Goal: Information Seeking & Learning: Learn about a topic

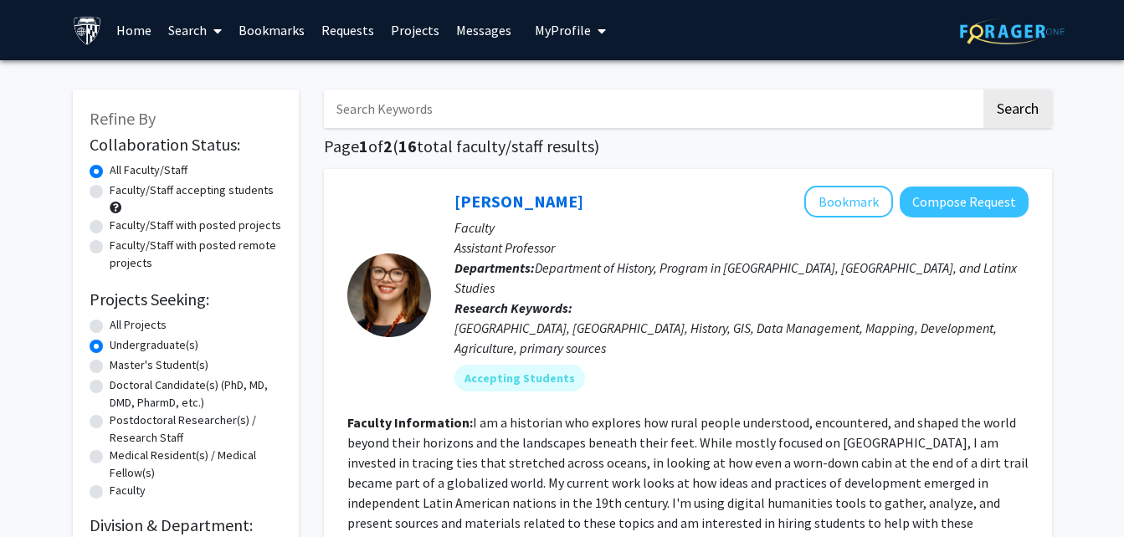
click at [419, 119] on input "Search Keywords" at bounding box center [652, 109] width 657 height 39
type input "biomechanics"
click at [984, 90] on button "Search" at bounding box center [1018, 109] width 69 height 39
radio input "true"
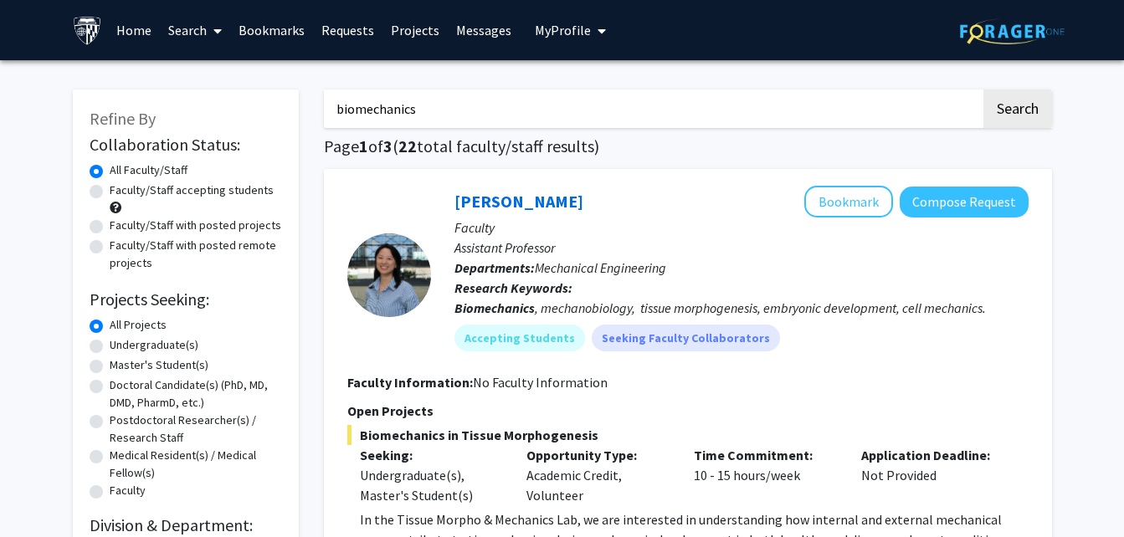
scroll to position [470, 0]
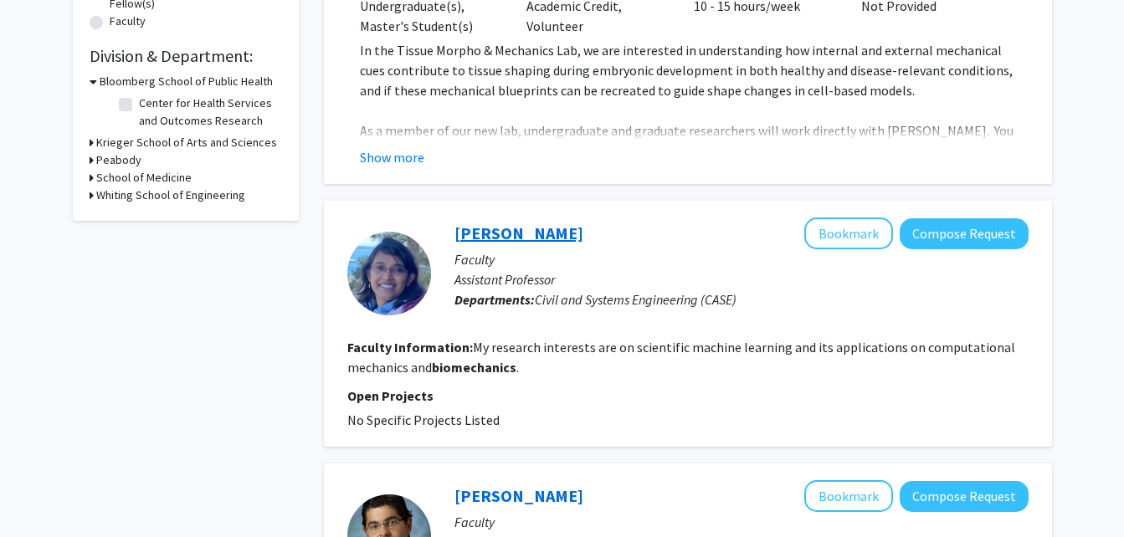
click at [501, 236] on link "[PERSON_NAME]" at bounding box center [519, 233] width 129 height 21
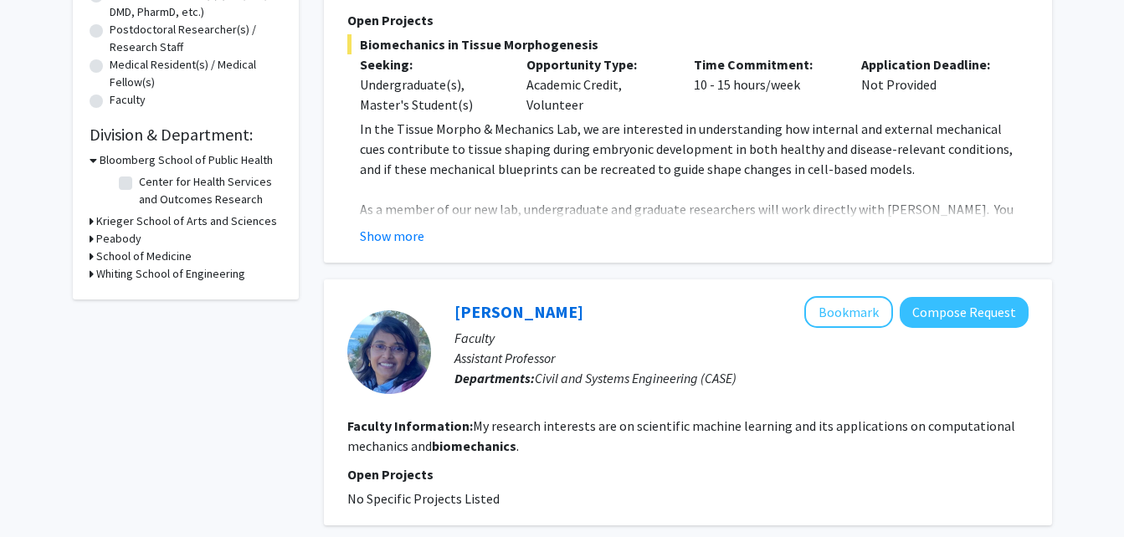
scroll to position [470, 0]
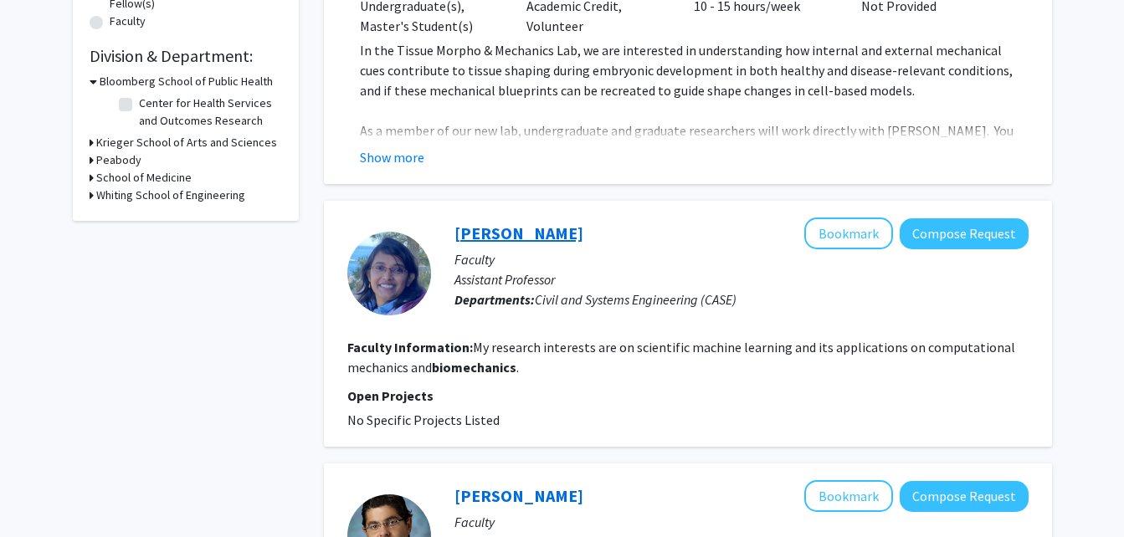
click at [583, 223] on link "[PERSON_NAME]" at bounding box center [519, 233] width 129 height 21
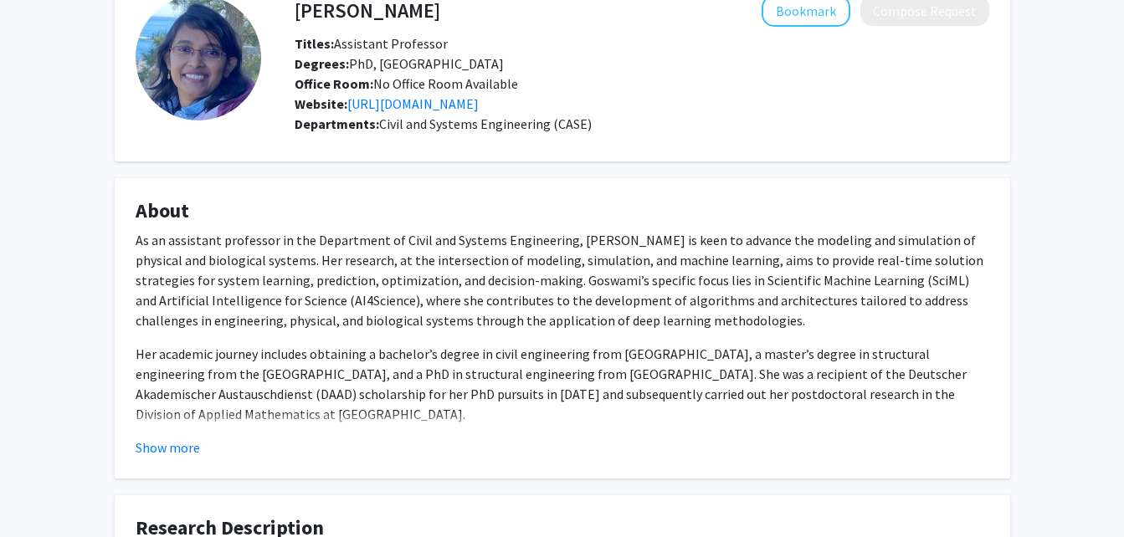
scroll to position [100, 0]
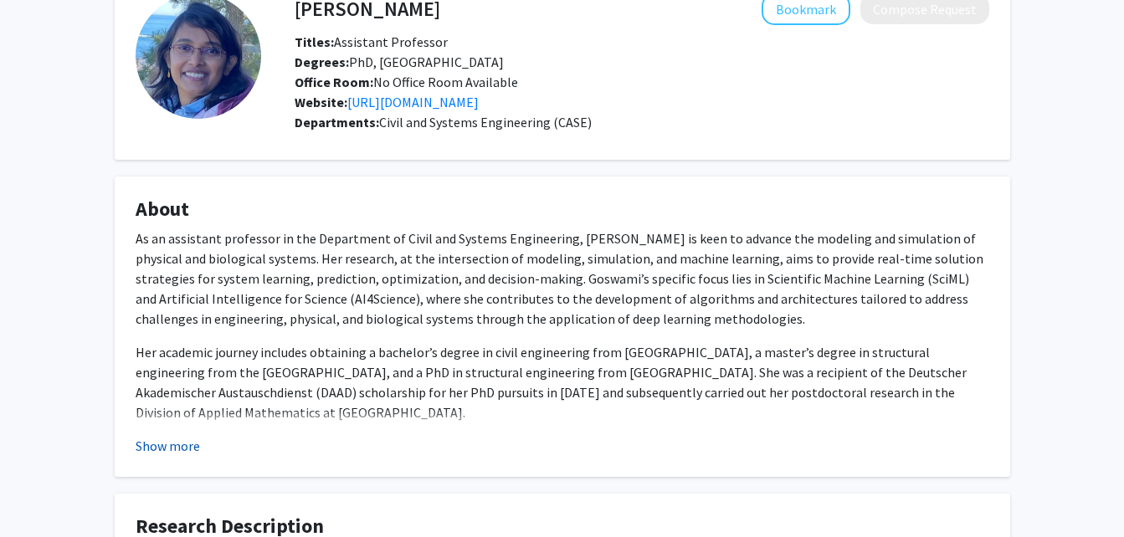
click at [155, 443] on button "Show more" at bounding box center [168, 446] width 64 height 20
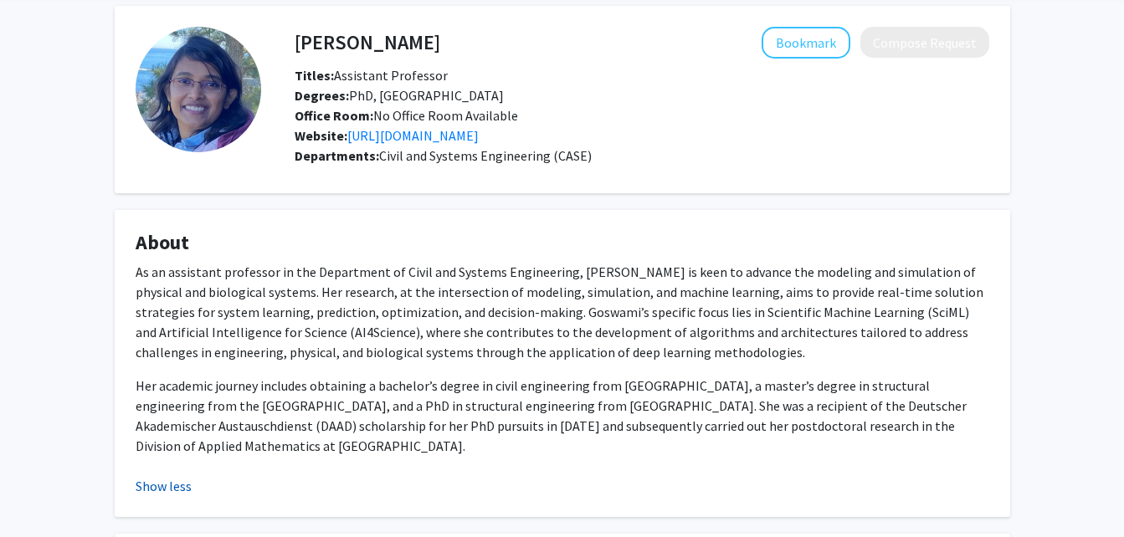
scroll to position [0, 0]
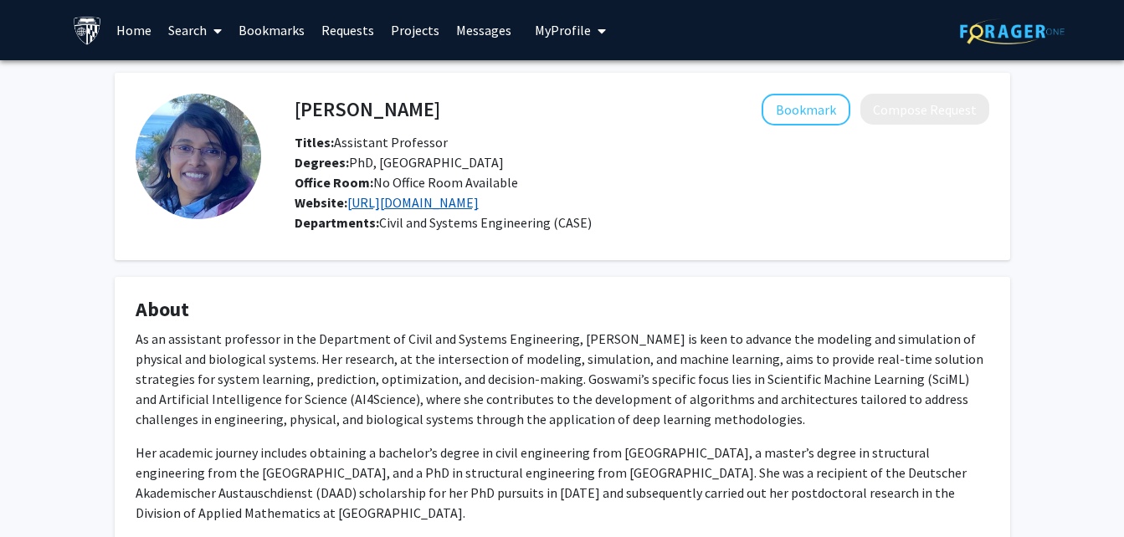
click at [390, 200] on link "[URL][DOMAIN_NAME]" at bounding box center [412, 202] width 131 height 17
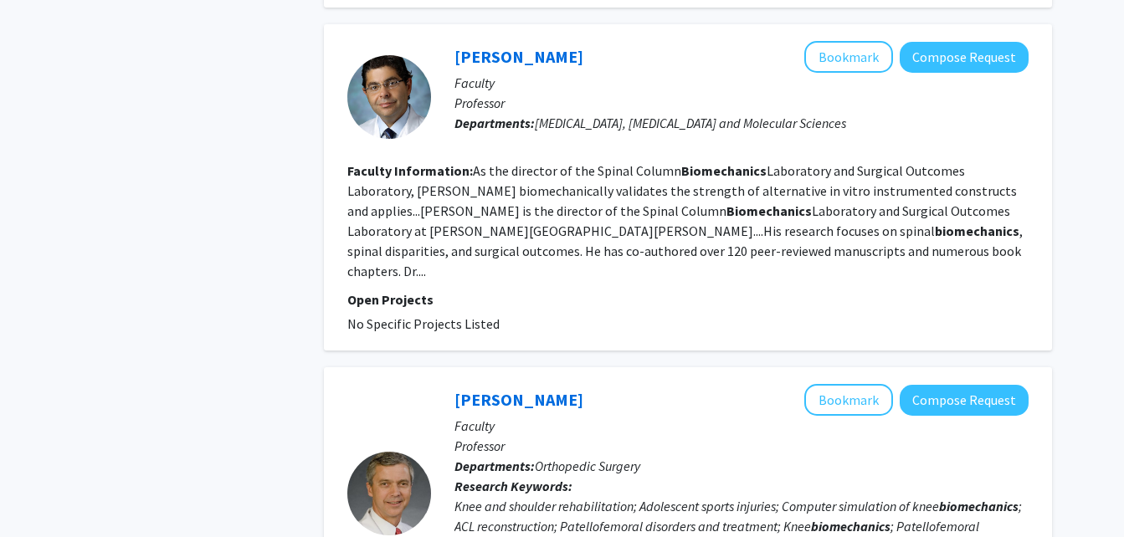
scroll to position [906, 0]
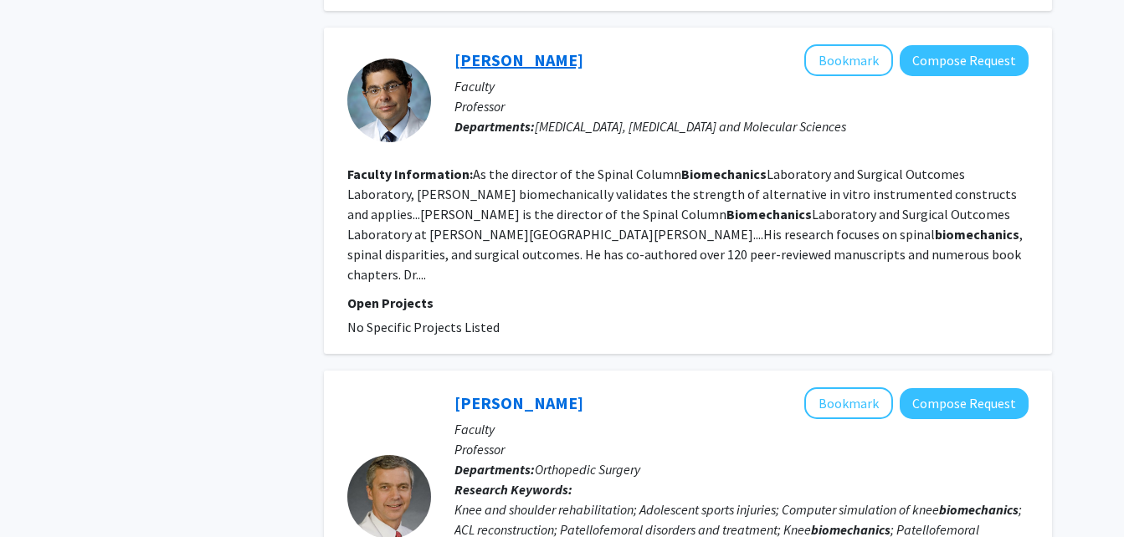
click at [478, 52] on link "[PERSON_NAME]" at bounding box center [519, 59] width 129 height 21
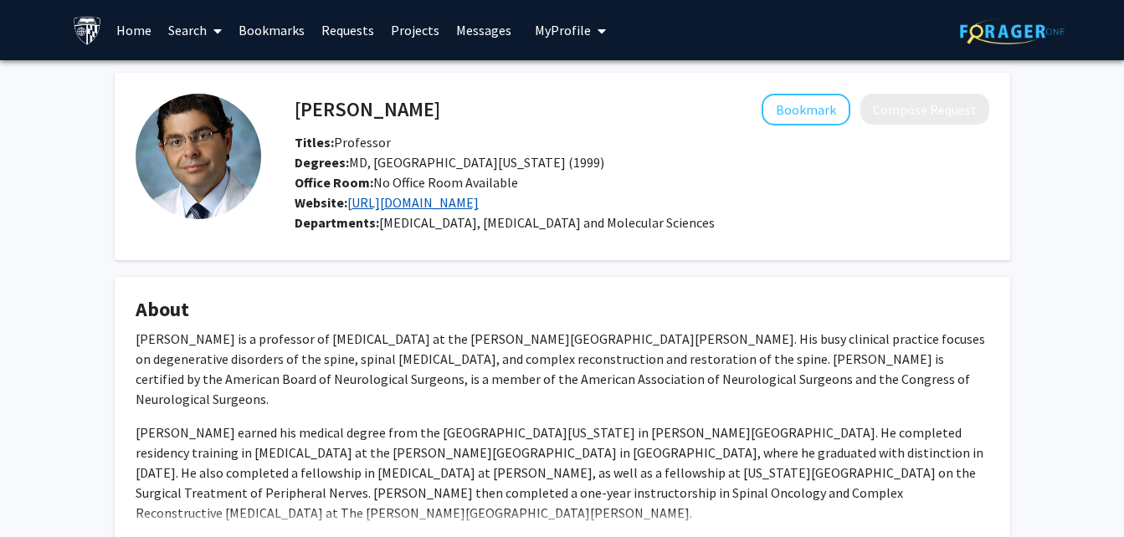
click at [424, 208] on link "[URL][DOMAIN_NAME]" at bounding box center [412, 202] width 131 height 17
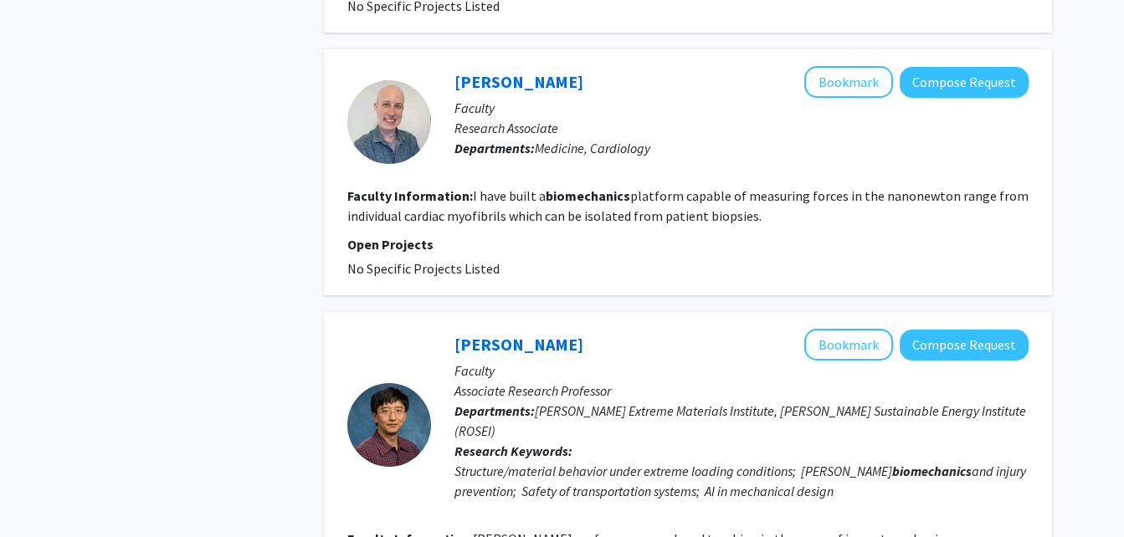
scroll to position [1576, 0]
click at [501, 335] on link "[PERSON_NAME]" at bounding box center [519, 345] width 129 height 21
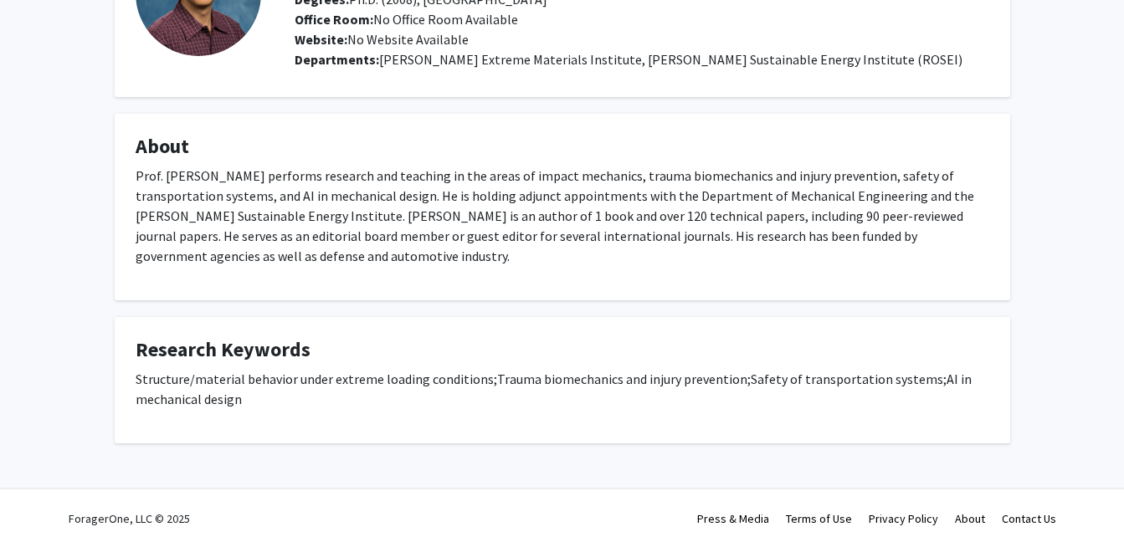
scroll to position [174, 0]
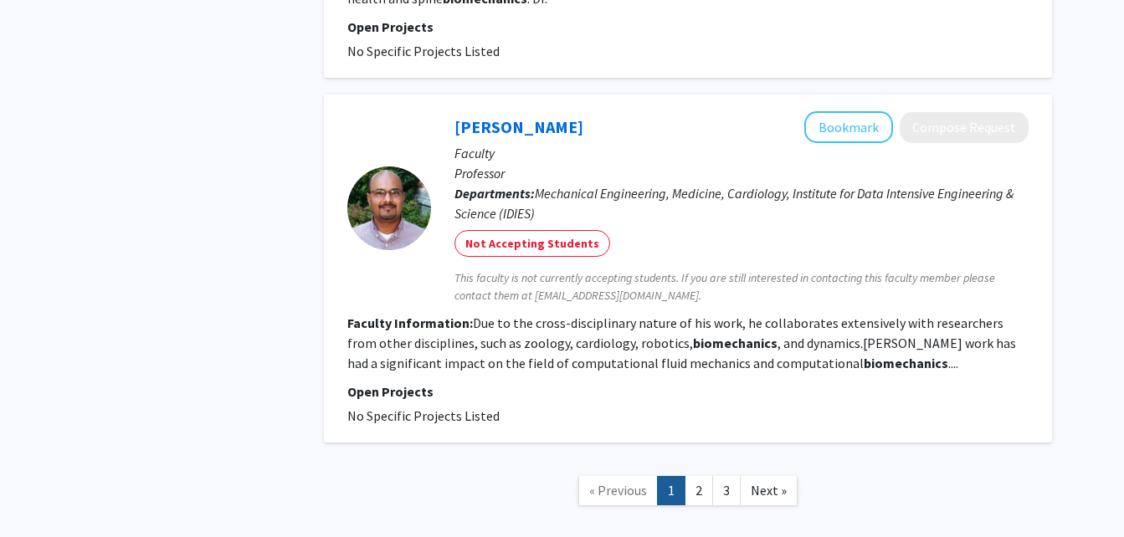
scroll to position [3312, 0]
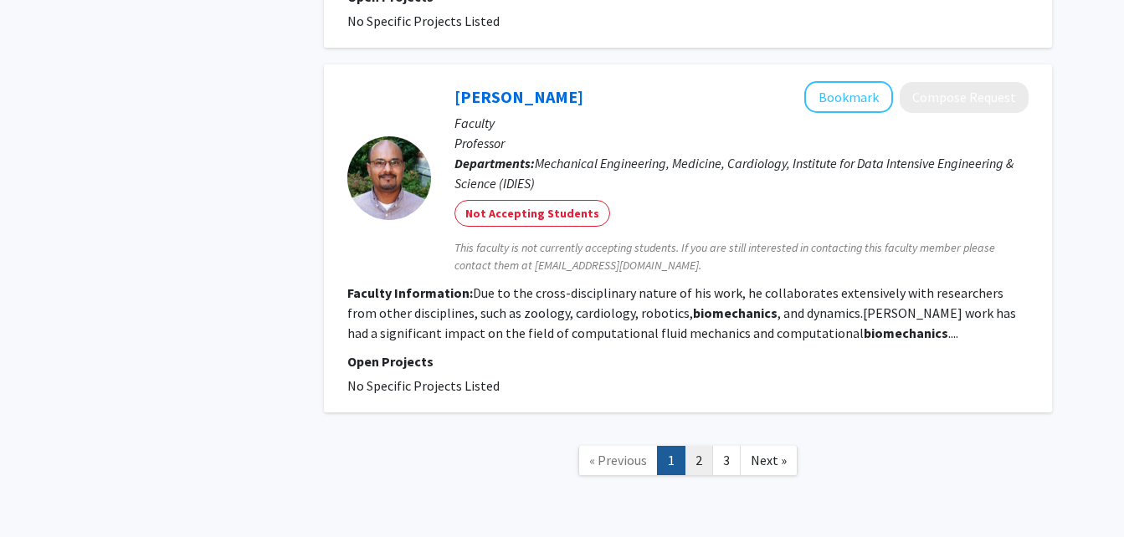
click at [698, 446] on link "2" at bounding box center [699, 460] width 28 height 29
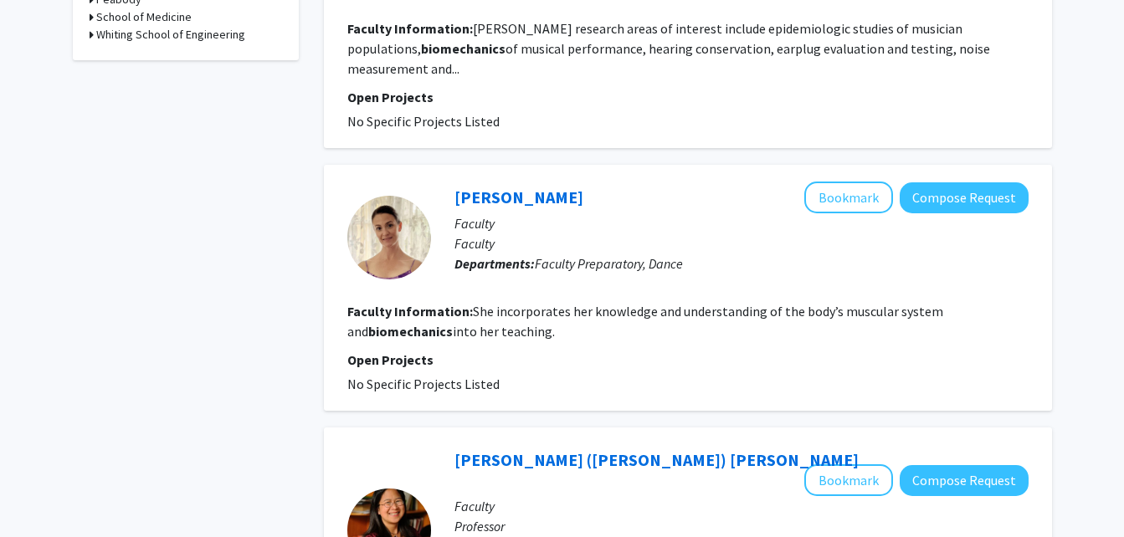
scroll to position [637, 0]
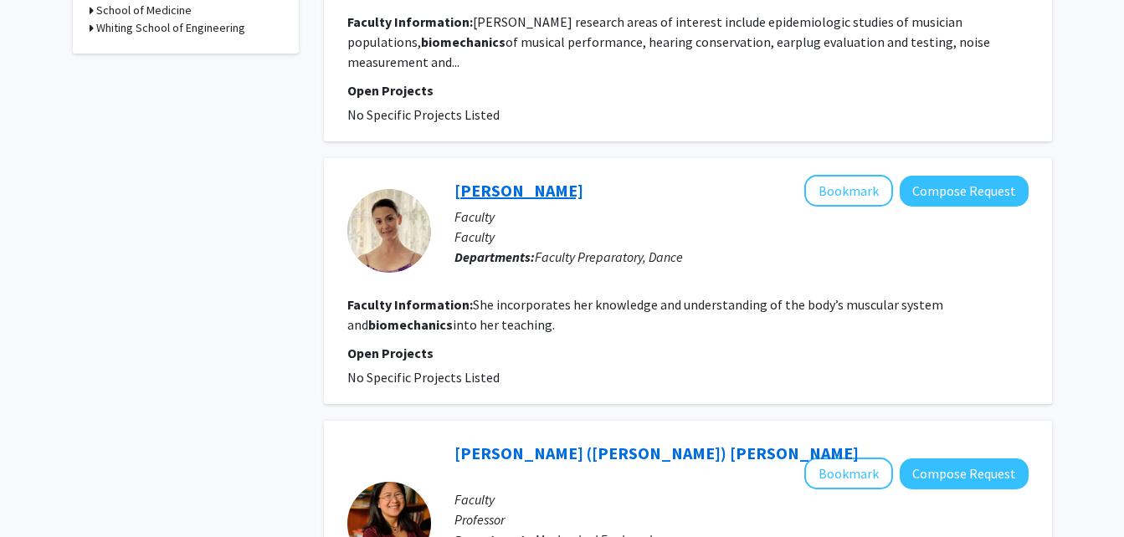
click at [558, 180] on link "[PERSON_NAME]" at bounding box center [519, 190] width 129 height 21
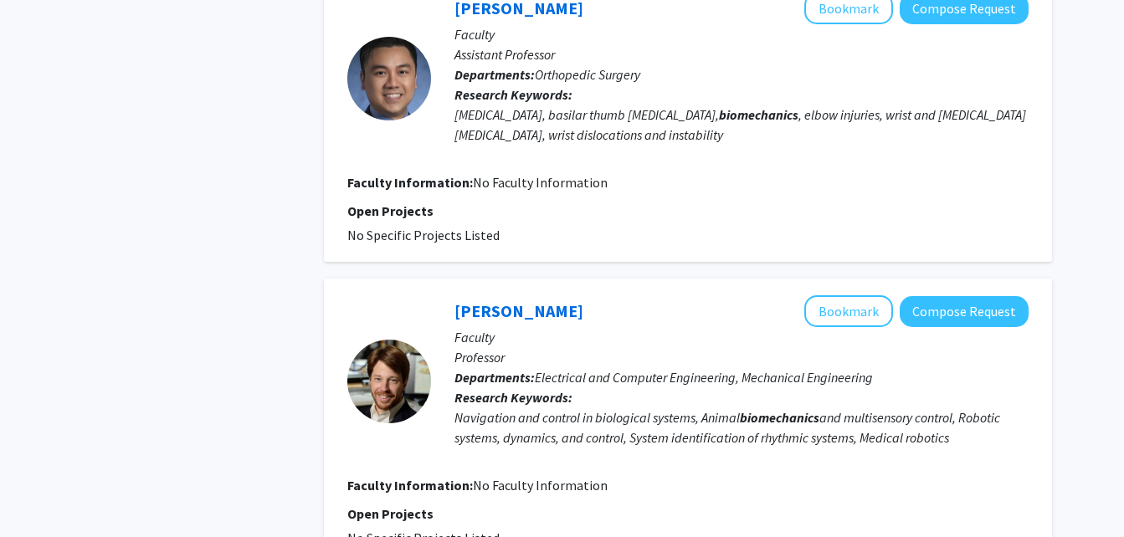
scroll to position [2851, 0]
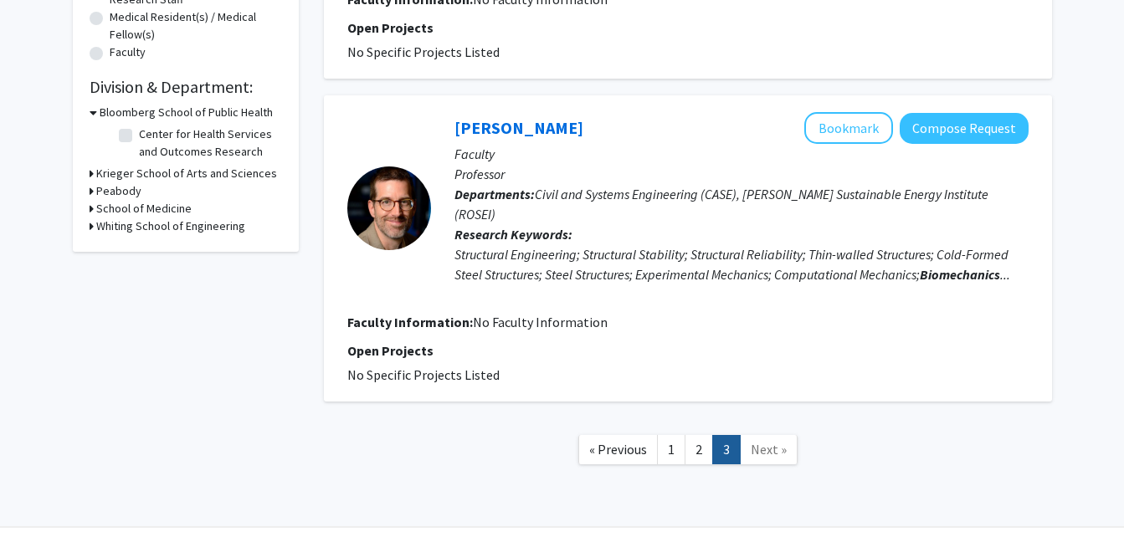
scroll to position [470, 0]
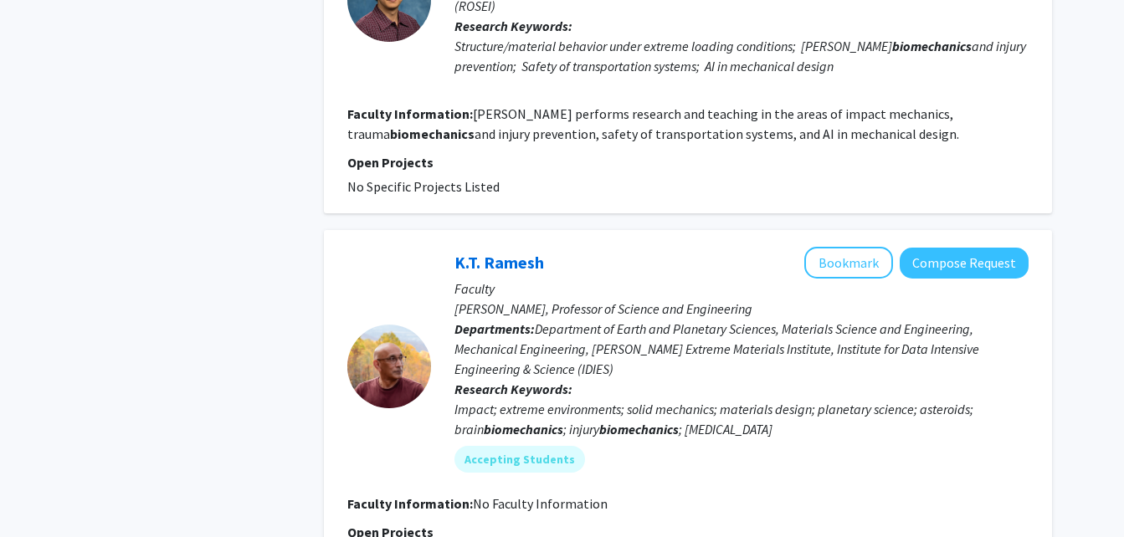
scroll to position [2472, 0]
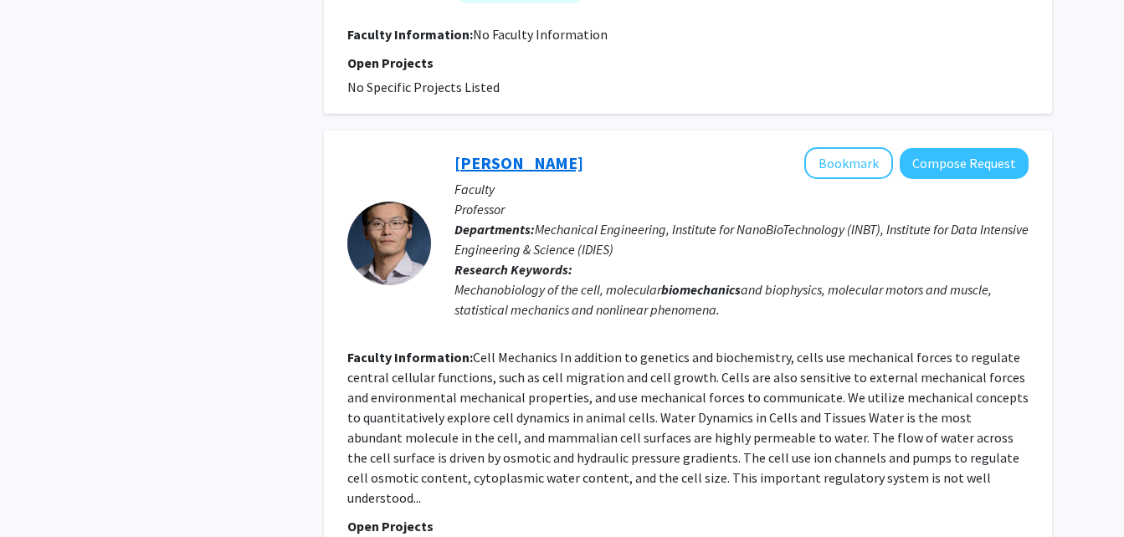
click at [486, 152] on link "[PERSON_NAME]" at bounding box center [519, 162] width 129 height 21
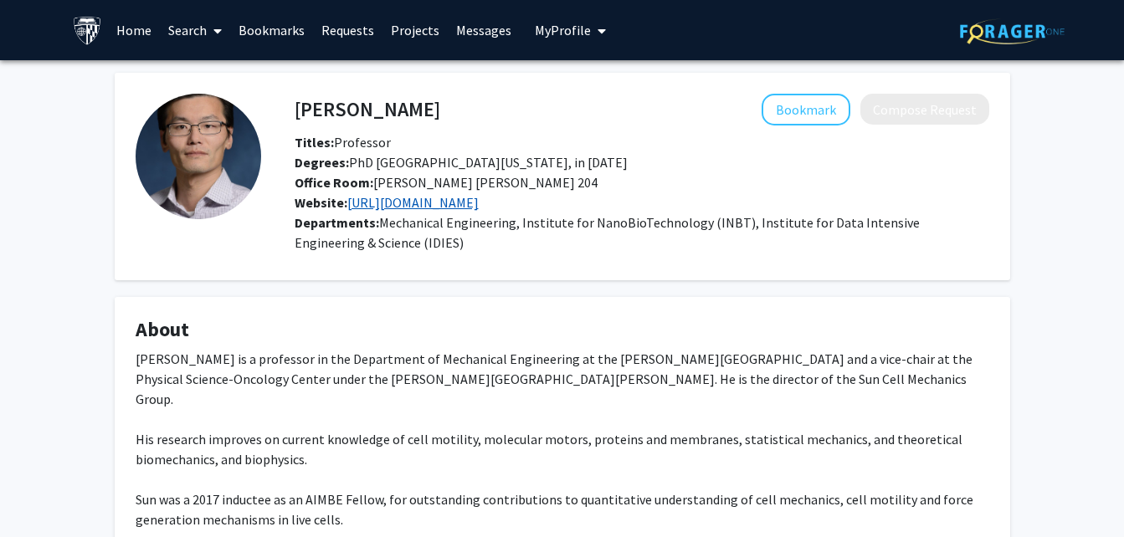
click at [479, 199] on link "[URL][DOMAIN_NAME]" at bounding box center [412, 202] width 131 height 17
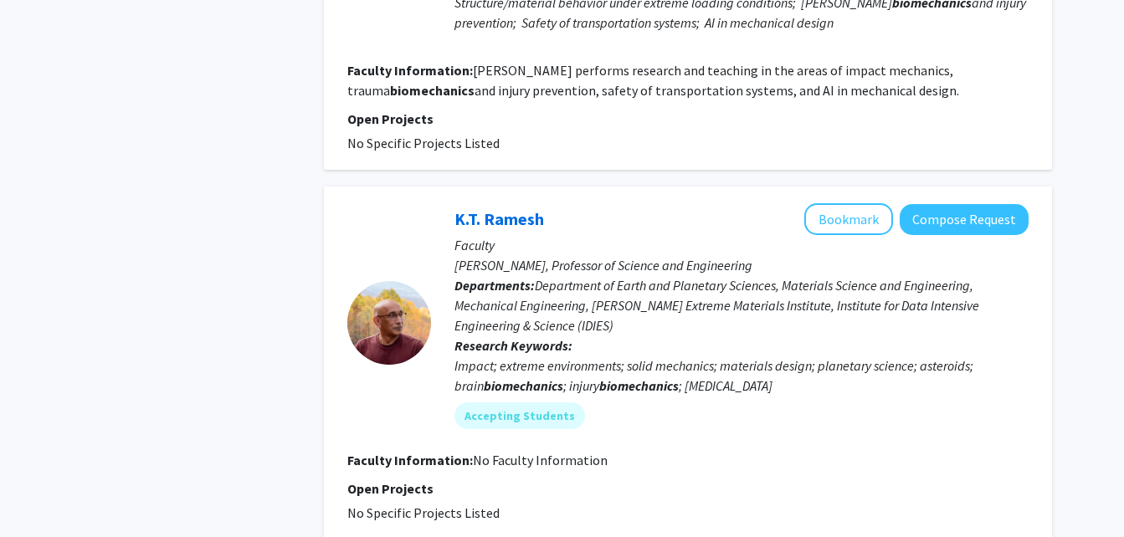
scroll to position [1576, 0]
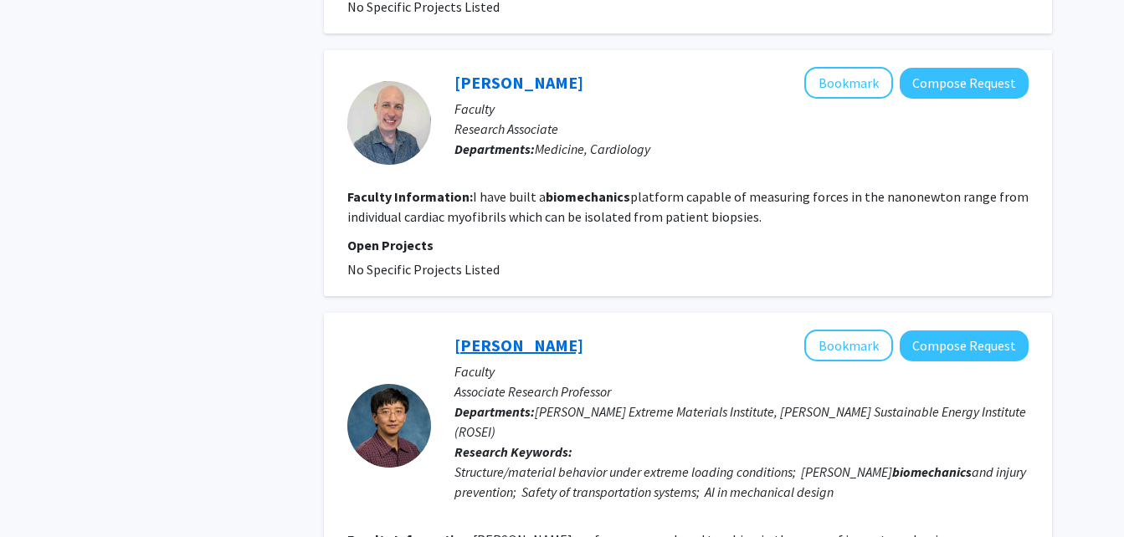
click at [509, 335] on link "[PERSON_NAME]" at bounding box center [519, 345] width 129 height 21
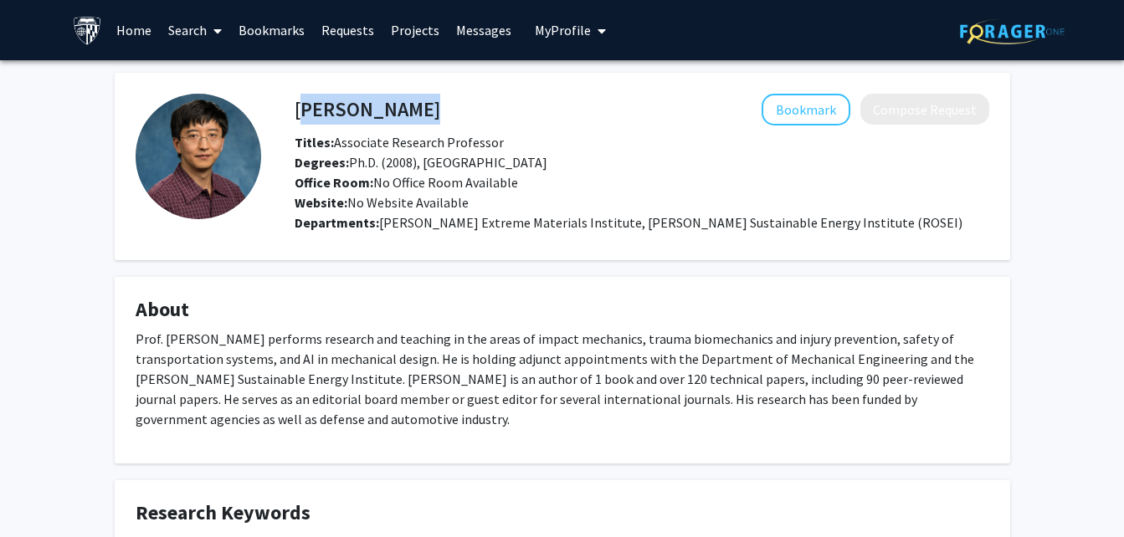
drag, startPoint x: 296, startPoint y: 107, endPoint x: 431, endPoint y: 113, distance: 134.9
click at [431, 113] on div "[PERSON_NAME] Bookmark Compose Request" at bounding box center [642, 110] width 720 height 32
copy h4 "[PERSON_NAME]"
click at [581, 260] on div "[PERSON_NAME] Bookmark Compose Request Titles: Associate Research Professor Deg…" at bounding box center [562, 340] width 921 height 534
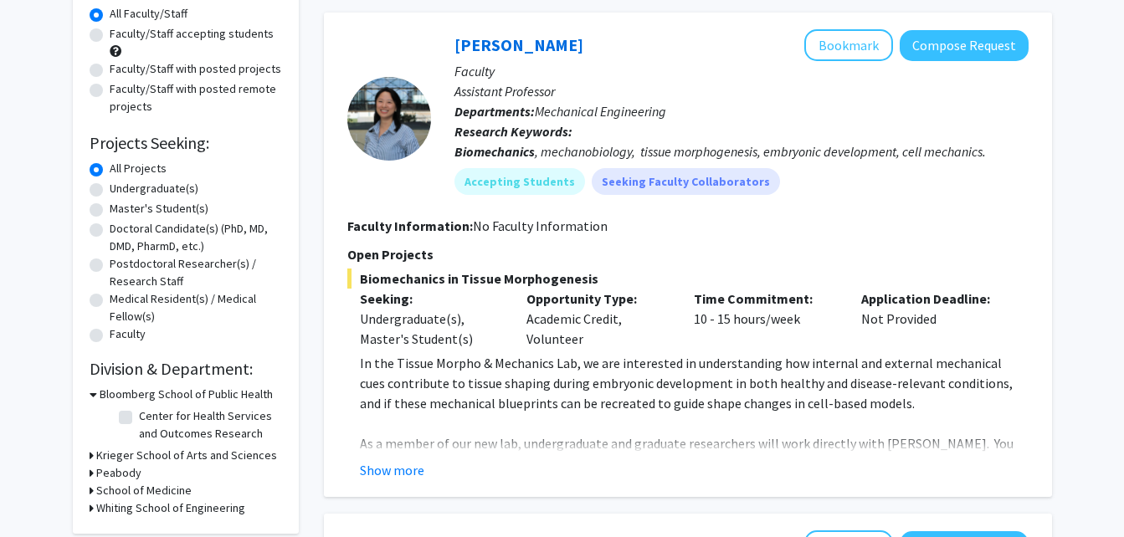
scroll to position [100, 0]
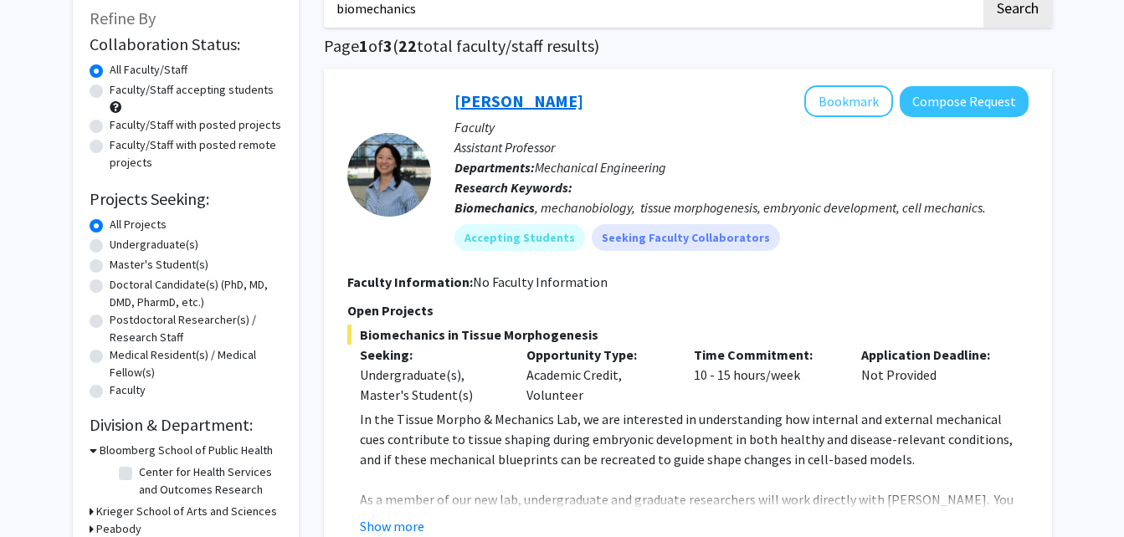
click at [493, 101] on link "[PERSON_NAME]" at bounding box center [519, 100] width 129 height 21
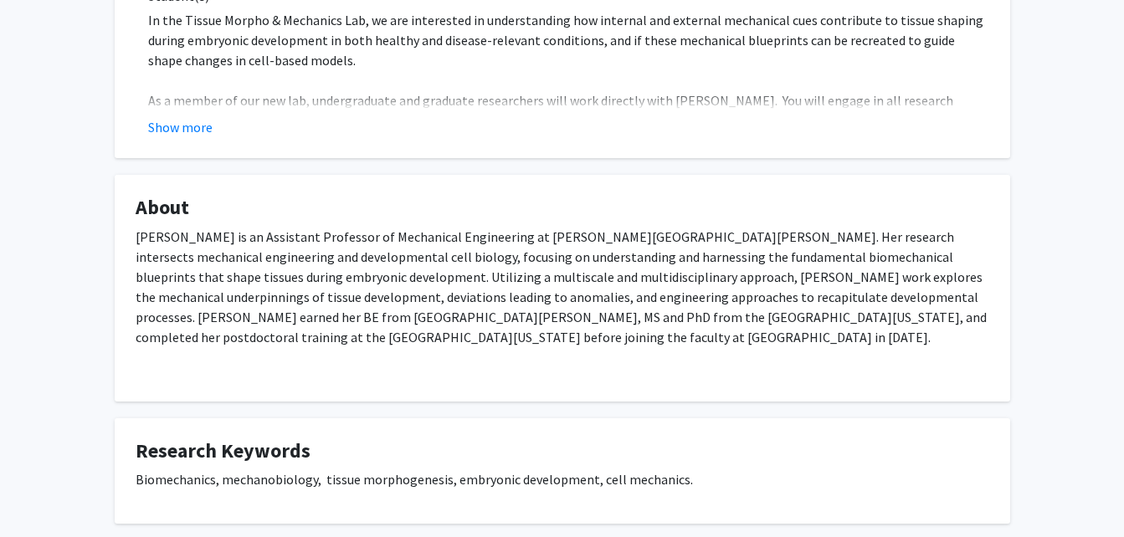
scroll to position [470, 0]
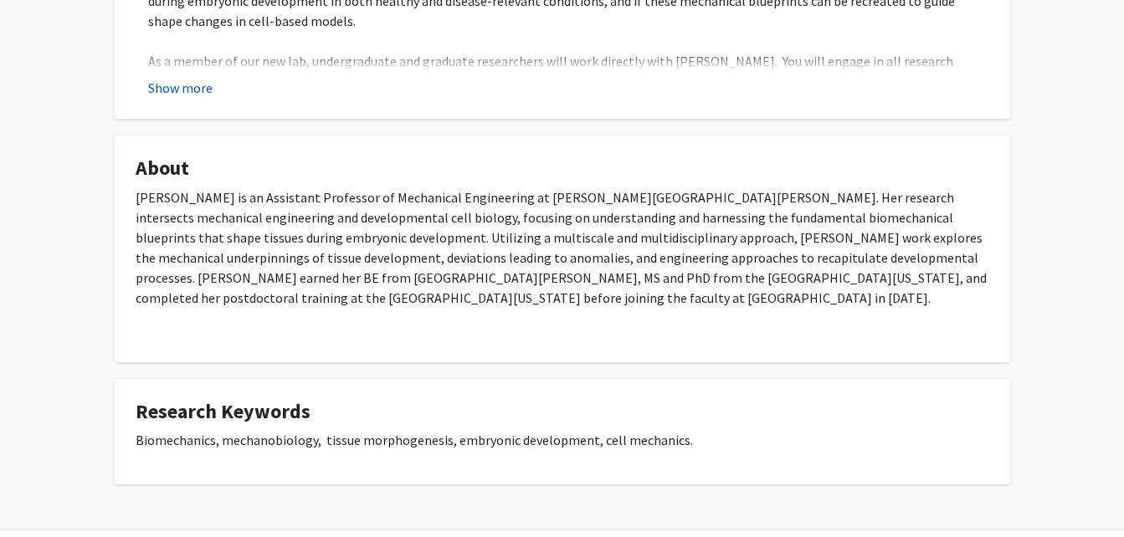
click at [162, 90] on button "Show more" at bounding box center [180, 88] width 64 height 20
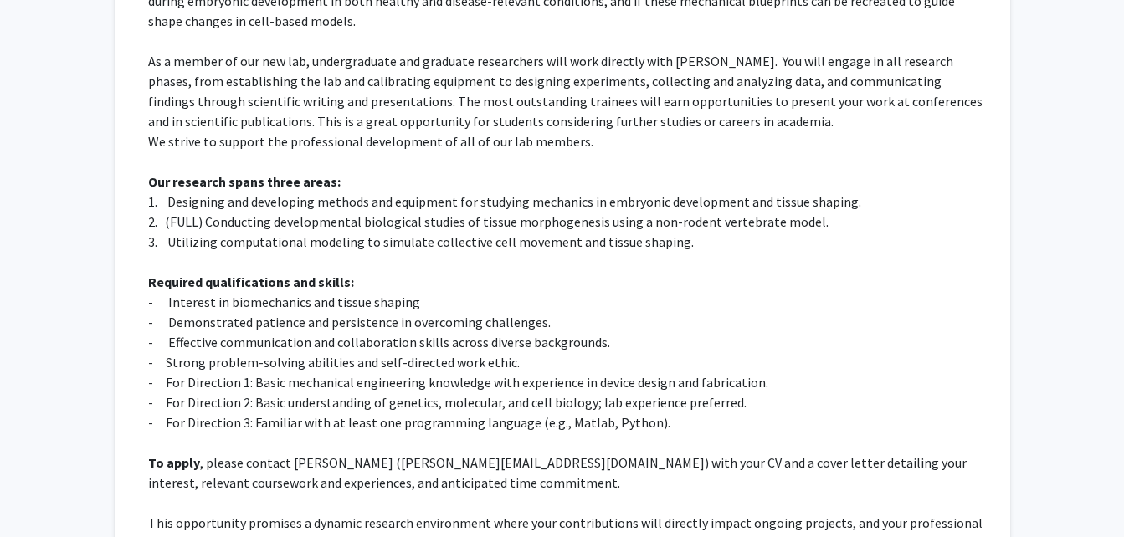
click at [237, 202] on p "1. Designing and developing methods and equipment for studying mechanics in emb…" at bounding box center [568, 202] width 841 height 20
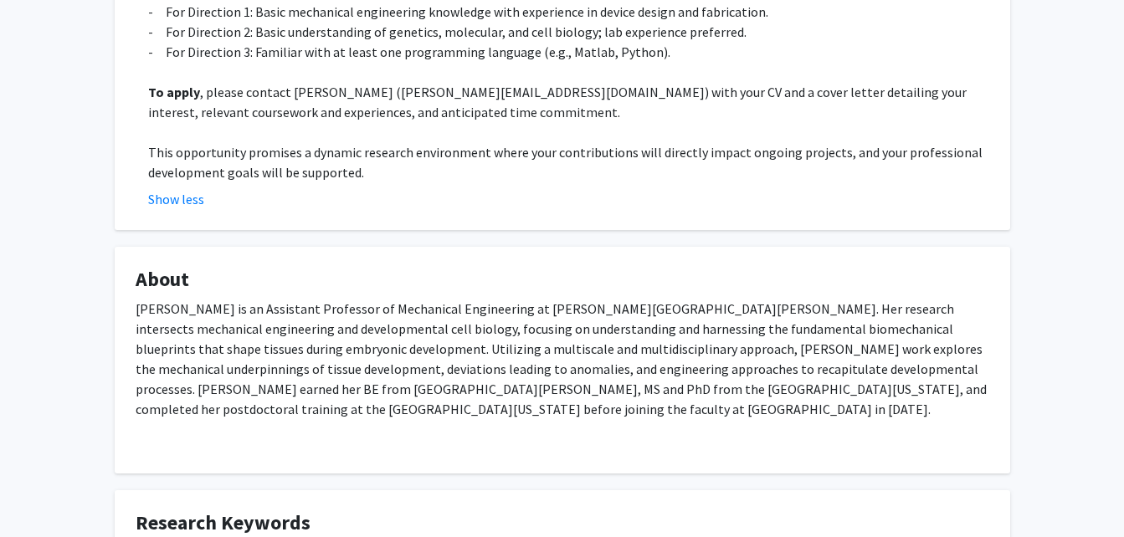
scroll to position [872, 0]
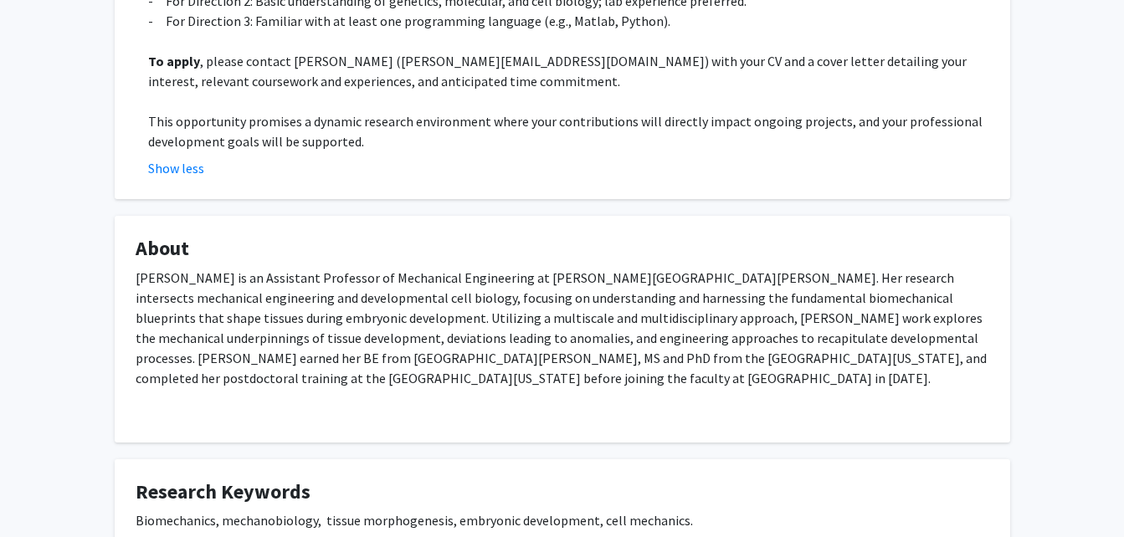
click at [548, 110] on p at bounding box center [568, 101] width 841 height 20
